Goal: Task Accomplishment & Management: Use online tool/utility

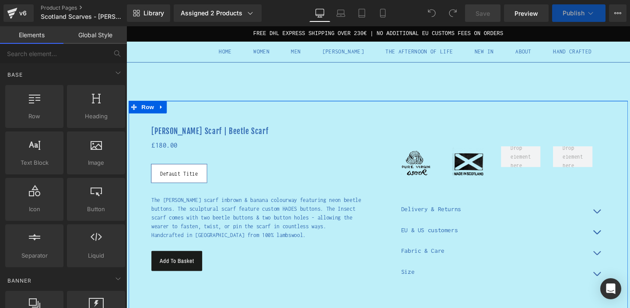
scroll to position [89, 0]
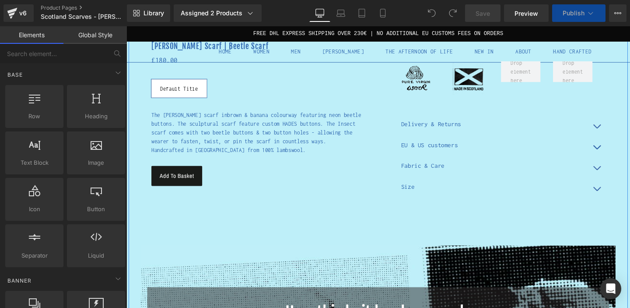
click at [437, 196] on div "Size Text Block" at bounding box center [513, 194] width 197 height 3
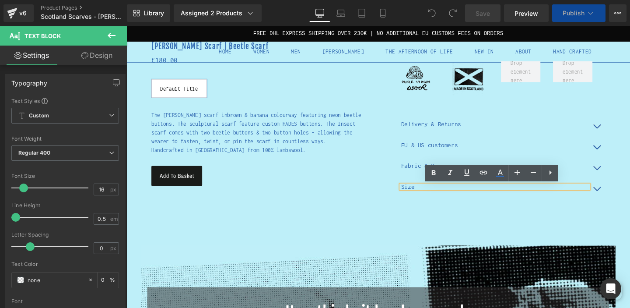
click at [622, 196] on button "button" at bounding box center [620, 197] width 17 height 22
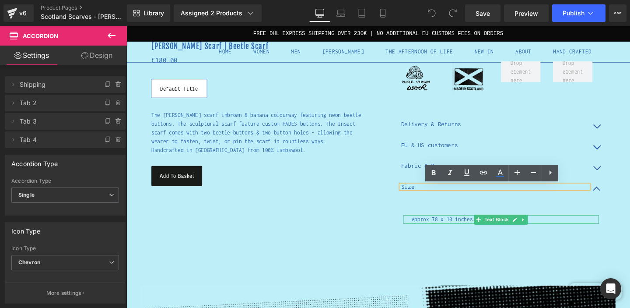
click at [468, 227] on p "Approx 78 x 10 inches." at bounding box center [524, 228] width 197 height 9
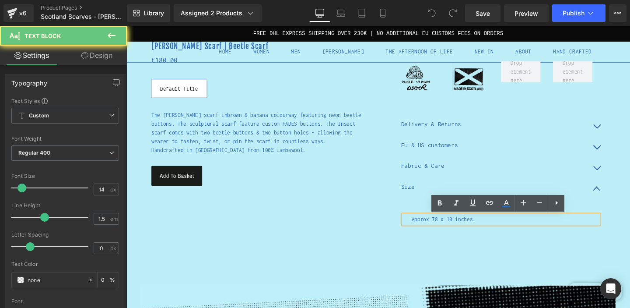
click at [466, 230] on p "Approx 78 x 10 inches." at bounding box center [524, 228] width 197 height 9
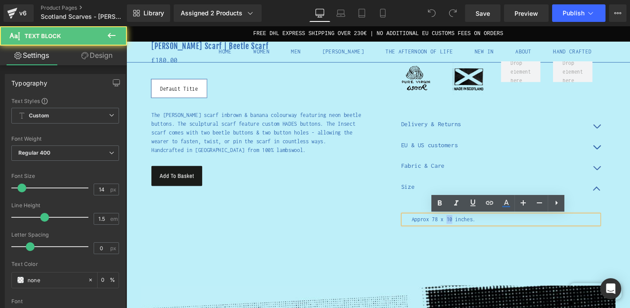
click at [466, 230] on p "Approx 78 x 10 inches." at bounding box center [524, 228] width 197 height 9
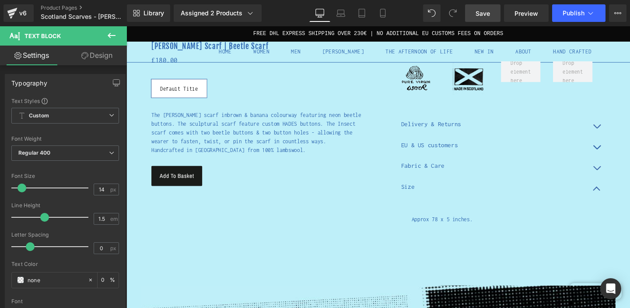
click at [485, 12] on span "Save" at bounding box center [482, 13] width 14 height 9
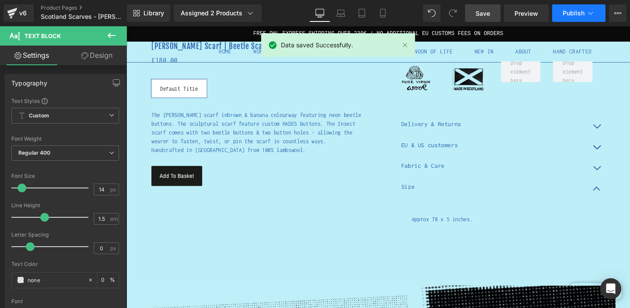
click at [589, 13] on icon at bounding box center [590, 13] width 5 height 3
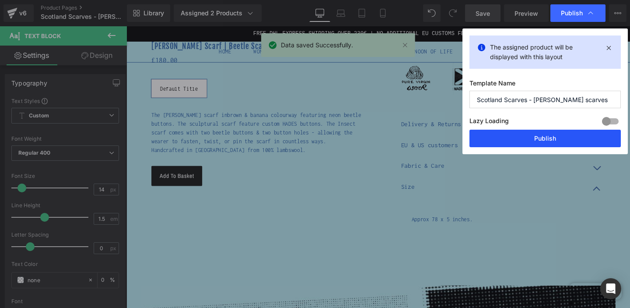
click at [598, 137] on button "Publish" at bounding box center [544, 137] width 151 height 17
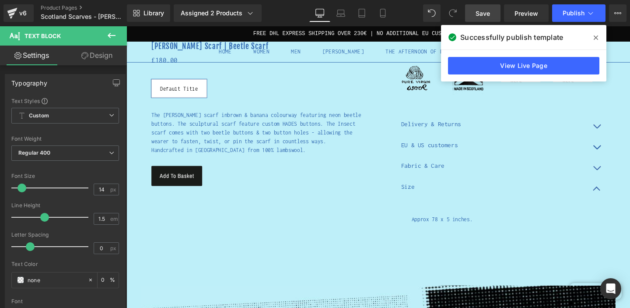
click at [594, 36] on icon at bounding box center [596, 37] width 4 height 7
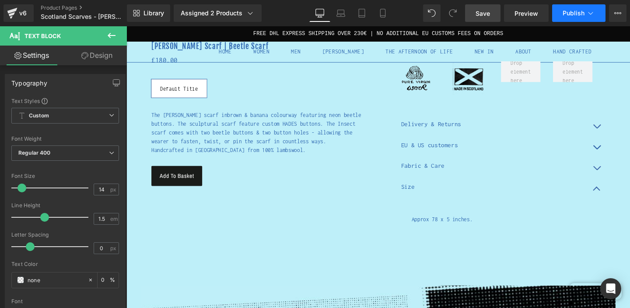
click at [592, 12] on icon at bounding box center [590, 13] width 9 height 9
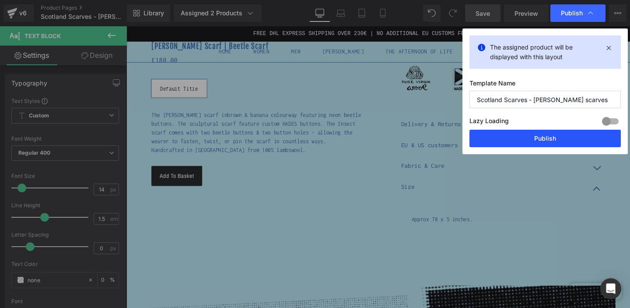
click at [584, 142] on button "Publish" at bounding box center [544, 137] width 151 height 17
